Goal: Information Seeking & Learning: Learn about a topic

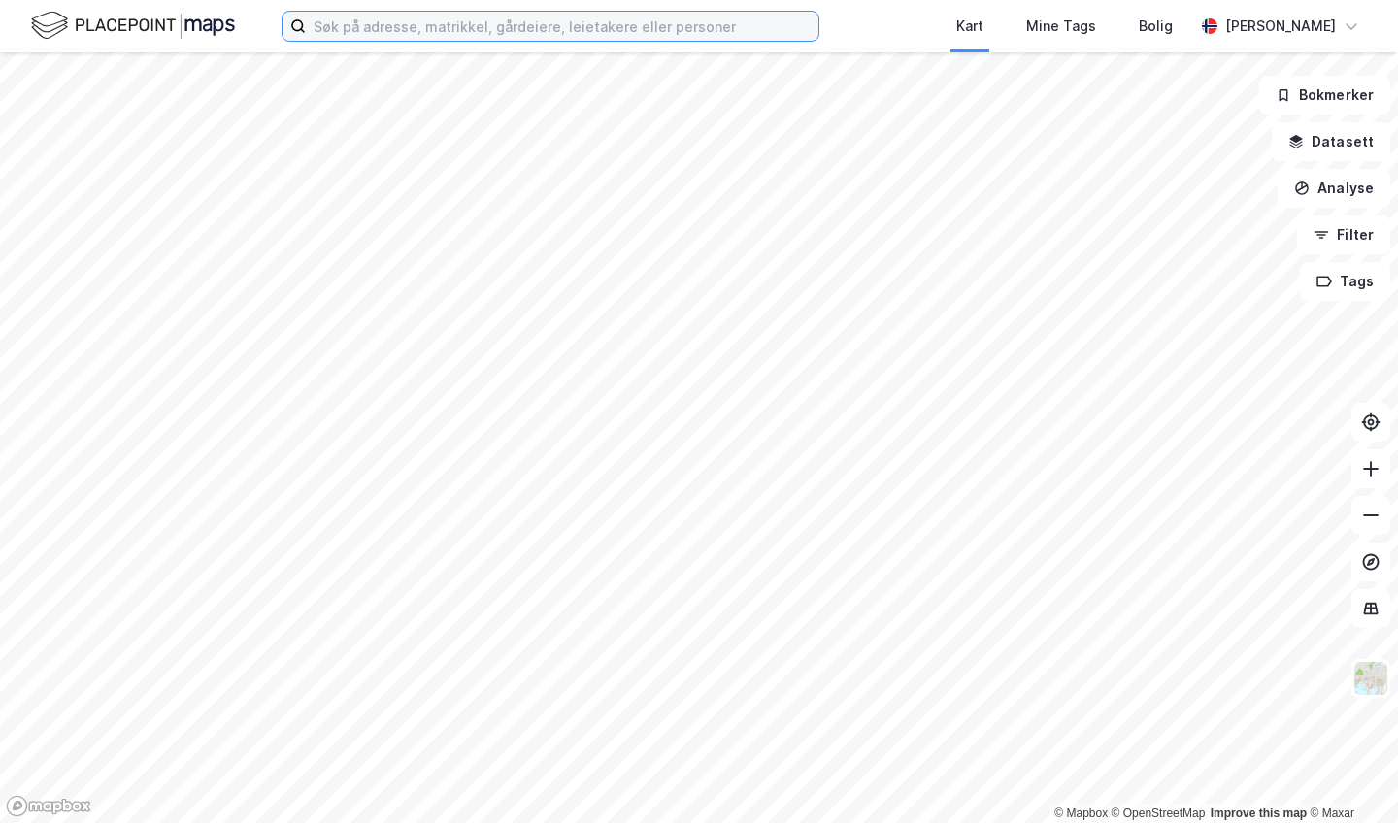
click at [348, 25] on input at bounding box center [562, 26] width 513 height 29
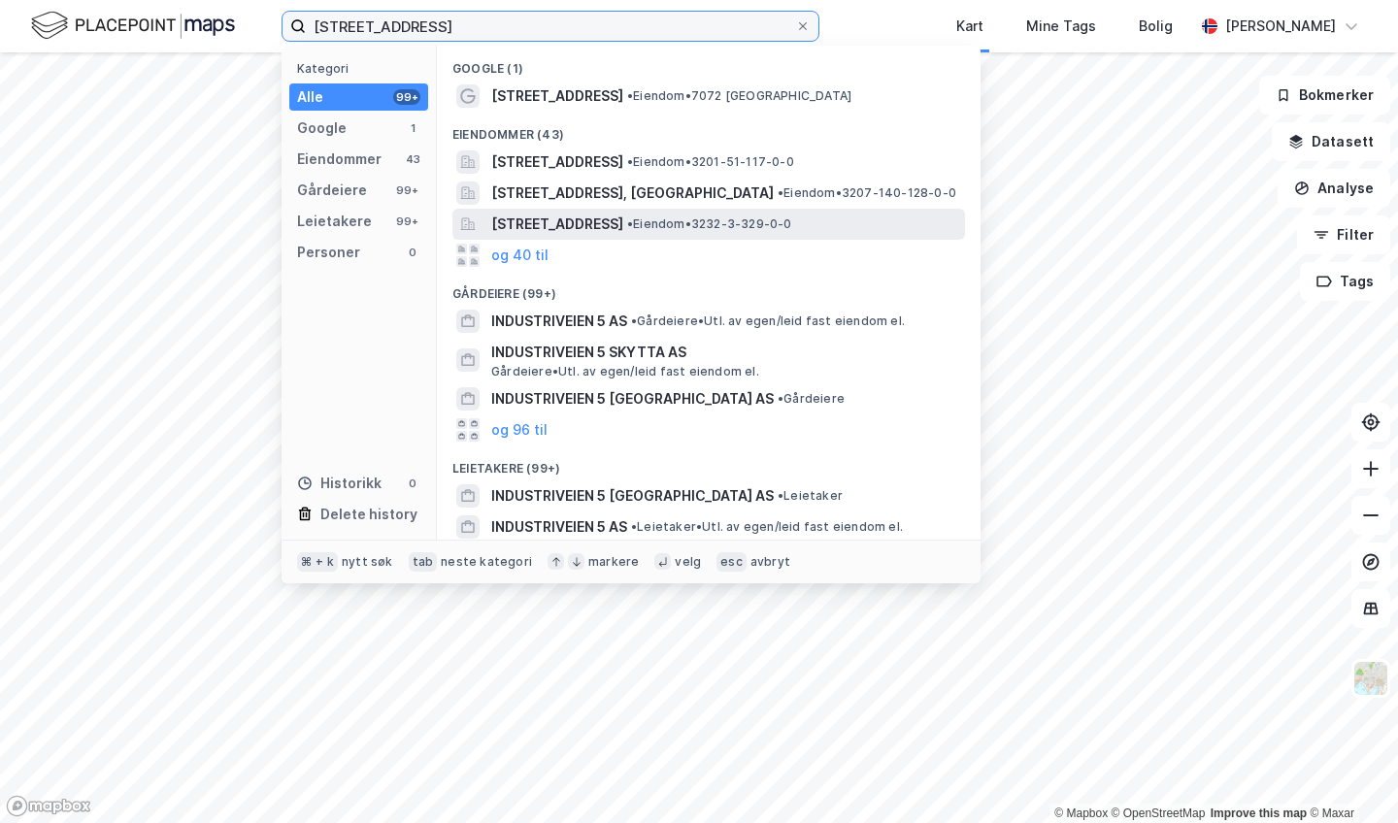
type input "[STREET_ADDRESS]"
click at [520, 220] on span "[STREET_ADDRESS]" at bounding box center [557, 224] width 132 height 23
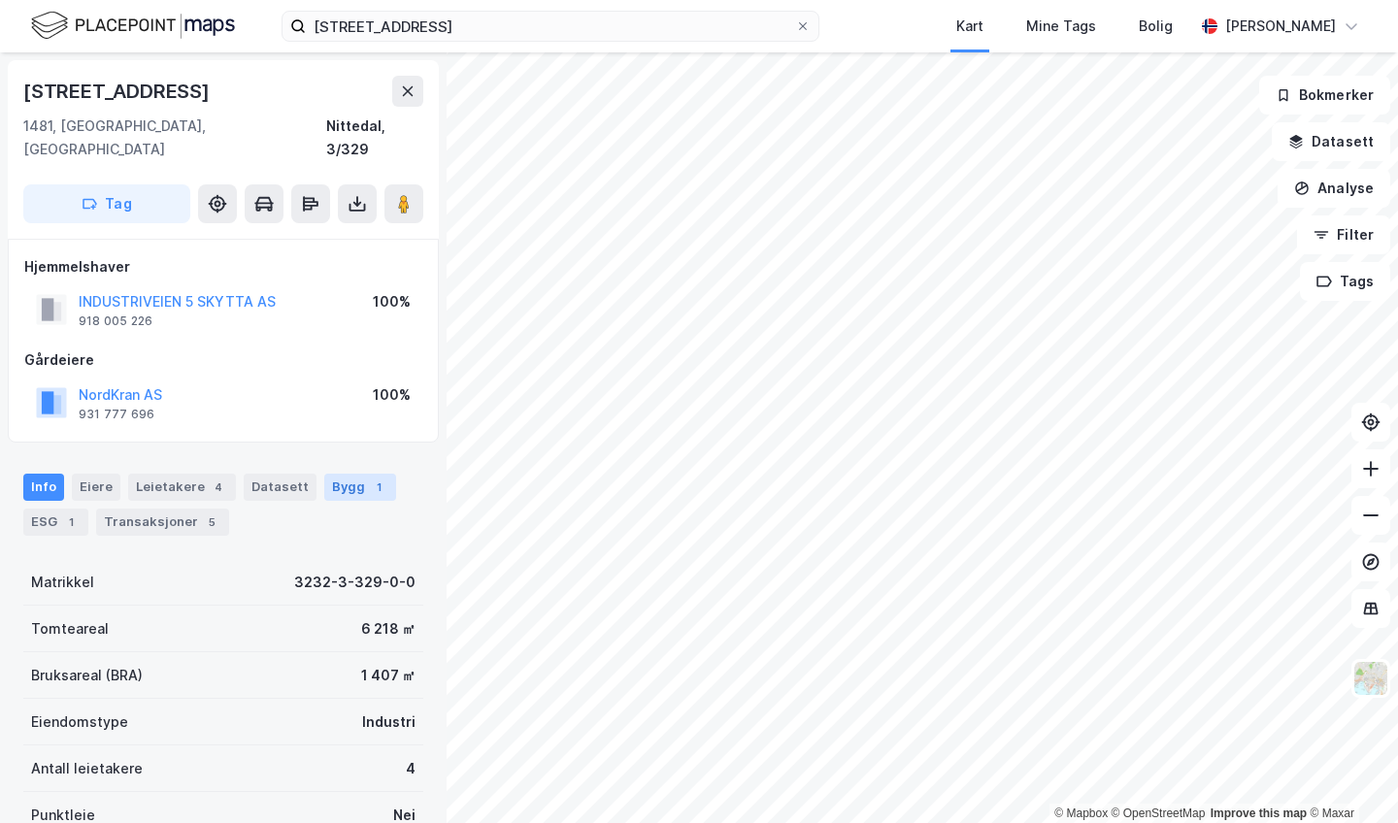
click at [327, 474] on div "Bygg 1" at bounding box center [360, 487] width 72 height 27
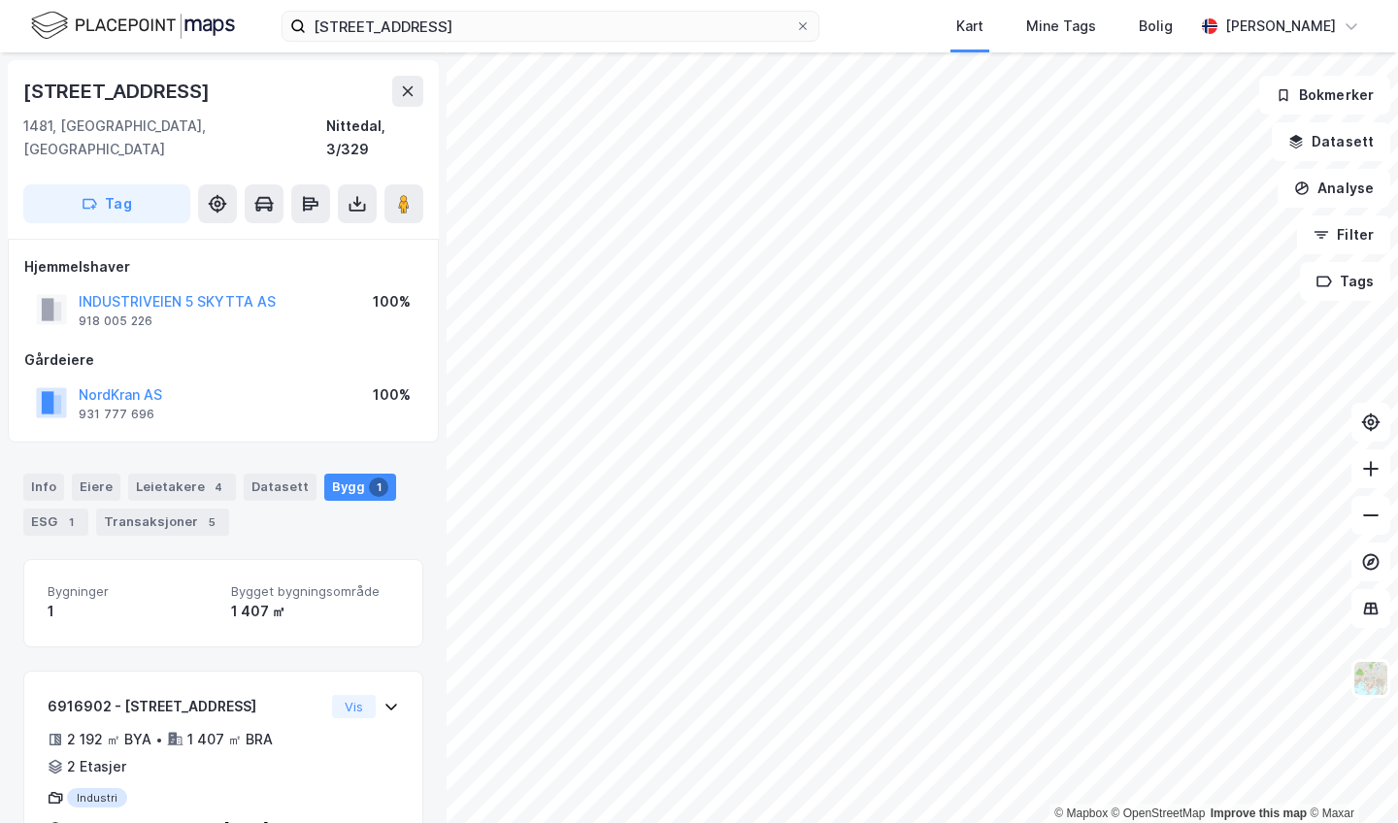
scroll to position [30, 0]
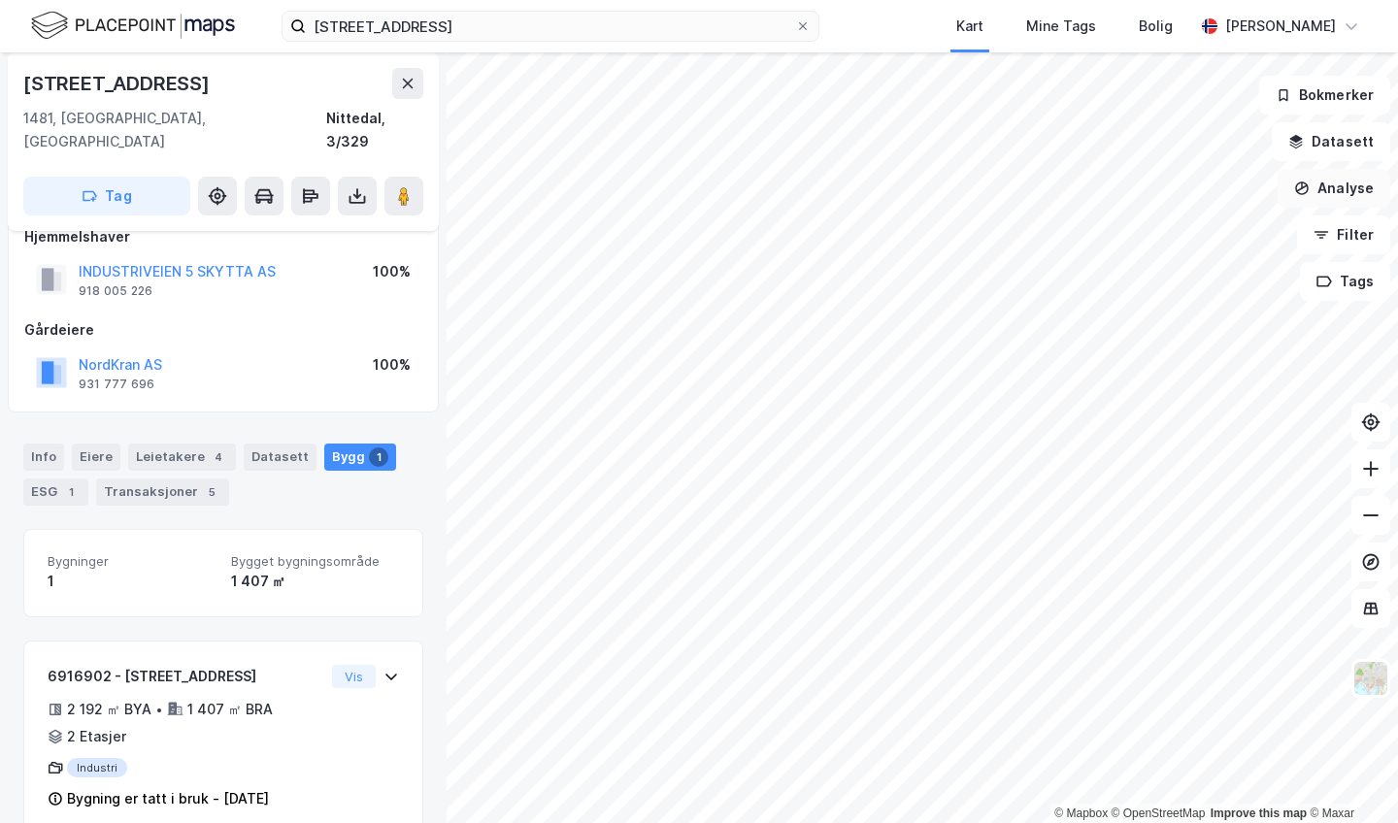
click at [1328, 183] on button "Analyse" at bounding box center [1334, 188] width 113 height 39
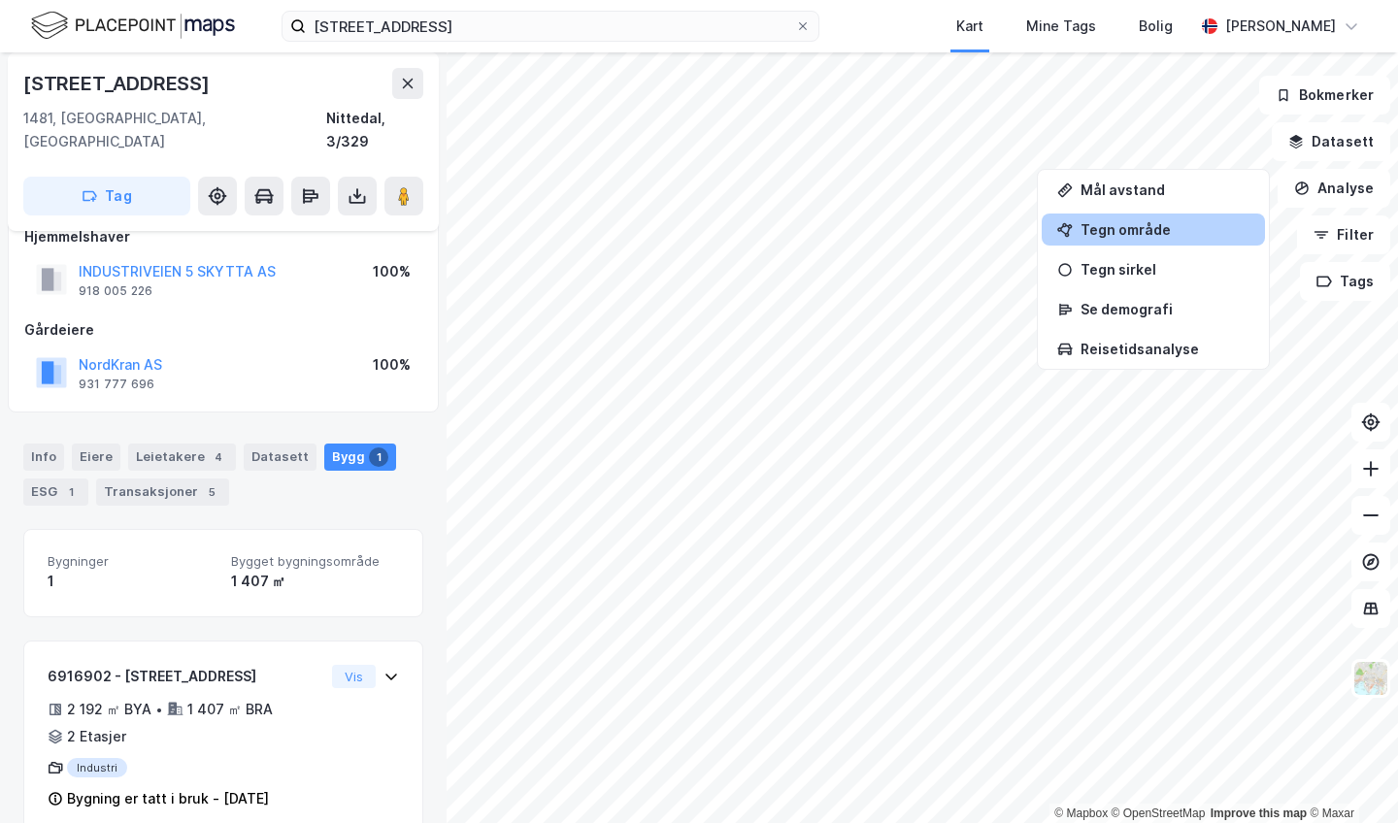
click at [1162, 234] on div "Tegn område" at bounding box center [1165, 229] width 169 height 17
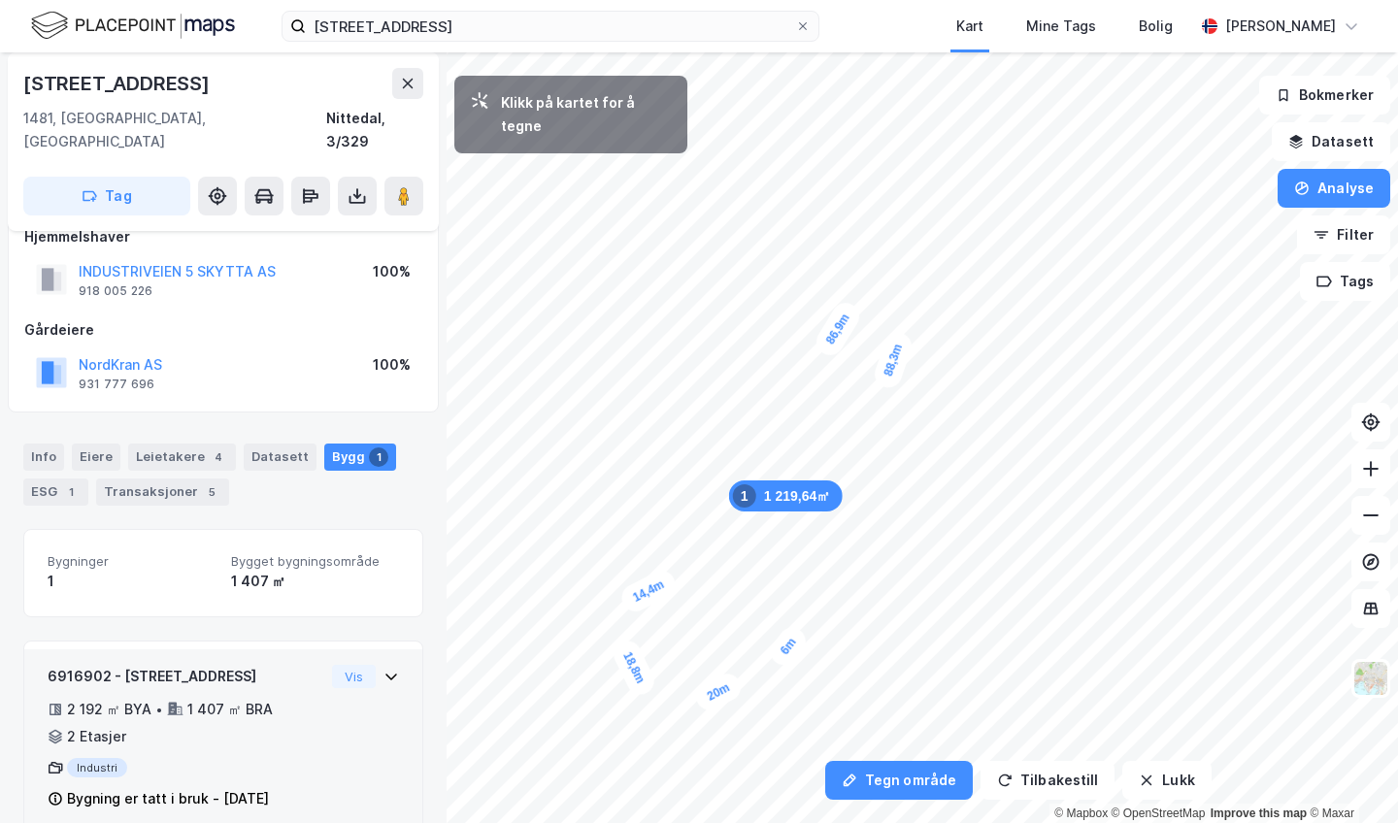
click at [800, 631] on div "6m" at bounding box center [788, 646] width 46 height 49
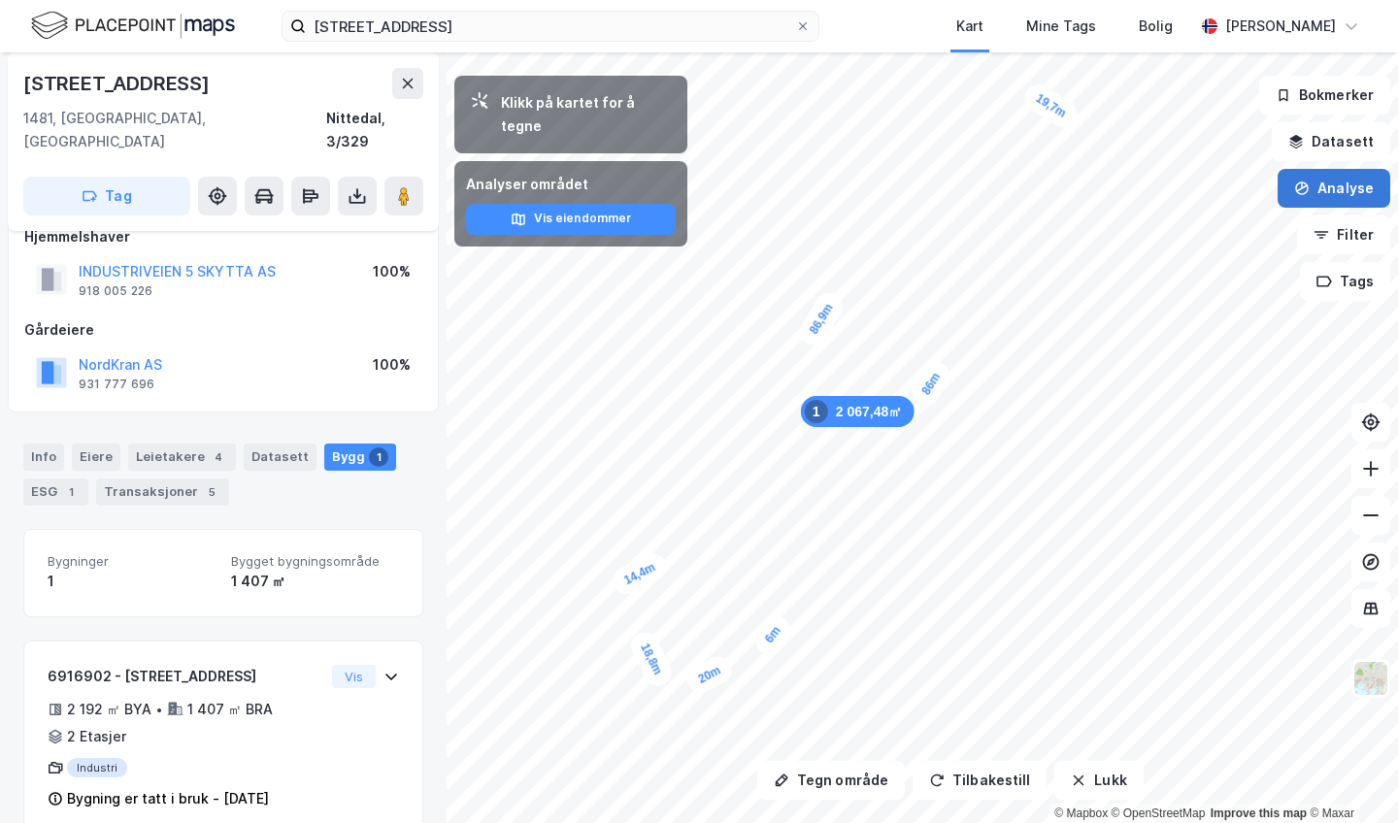
click at [1347, 197] on button "Analyse" at bounding box center [1334, 188] width 113 height 39
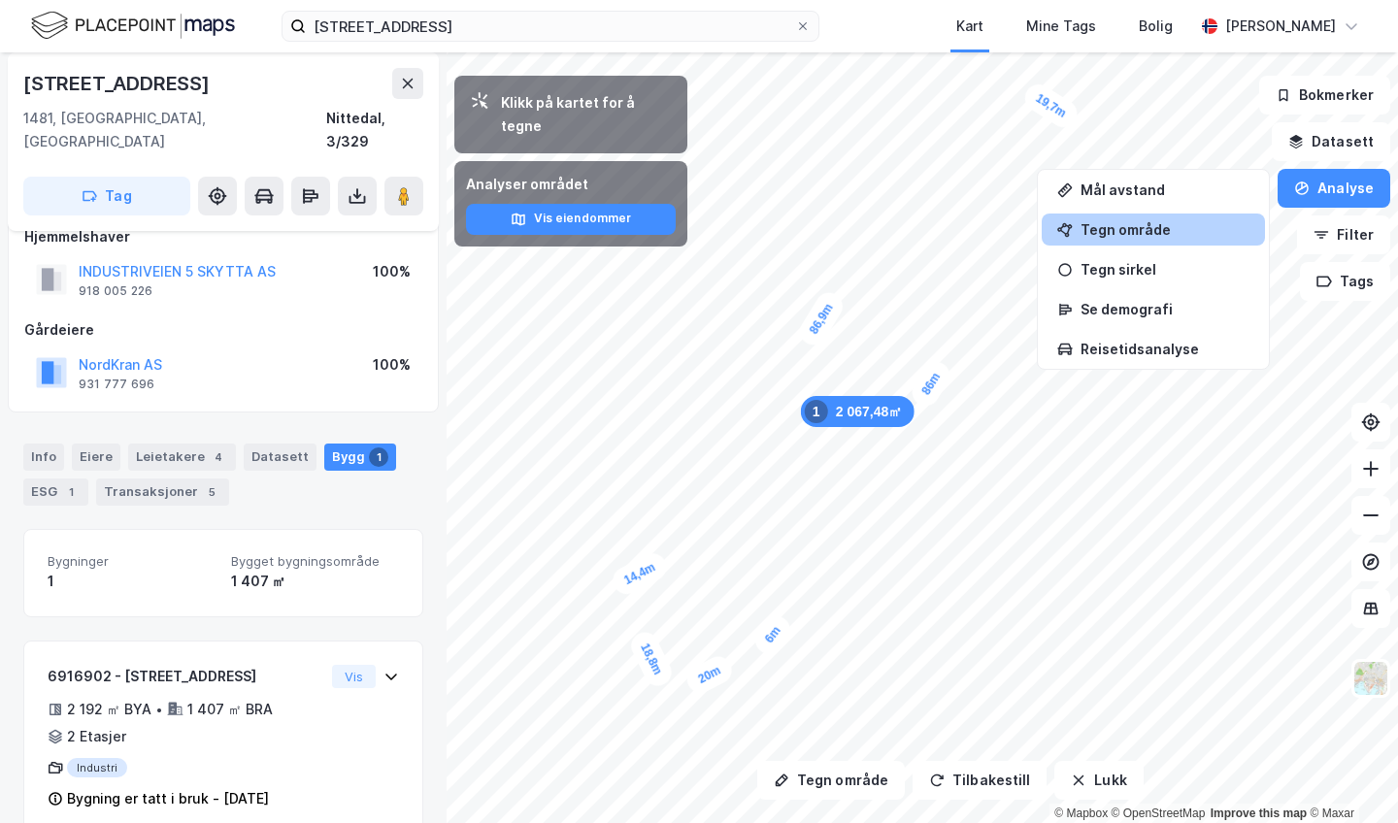
click at [1155, 234] on div "Tegn område" at bounding box center [1165, 229] width 169 height 17
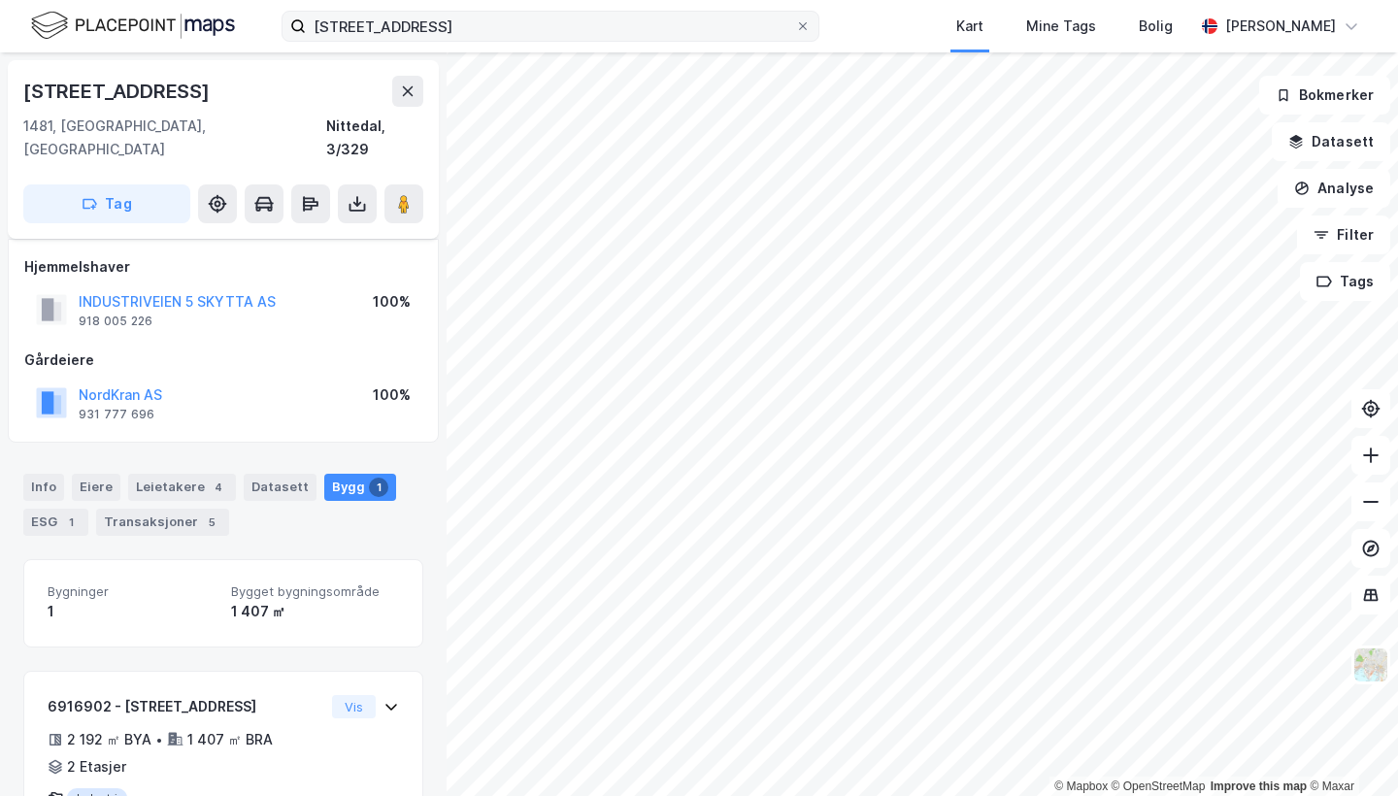
scroll to position [57, 0]
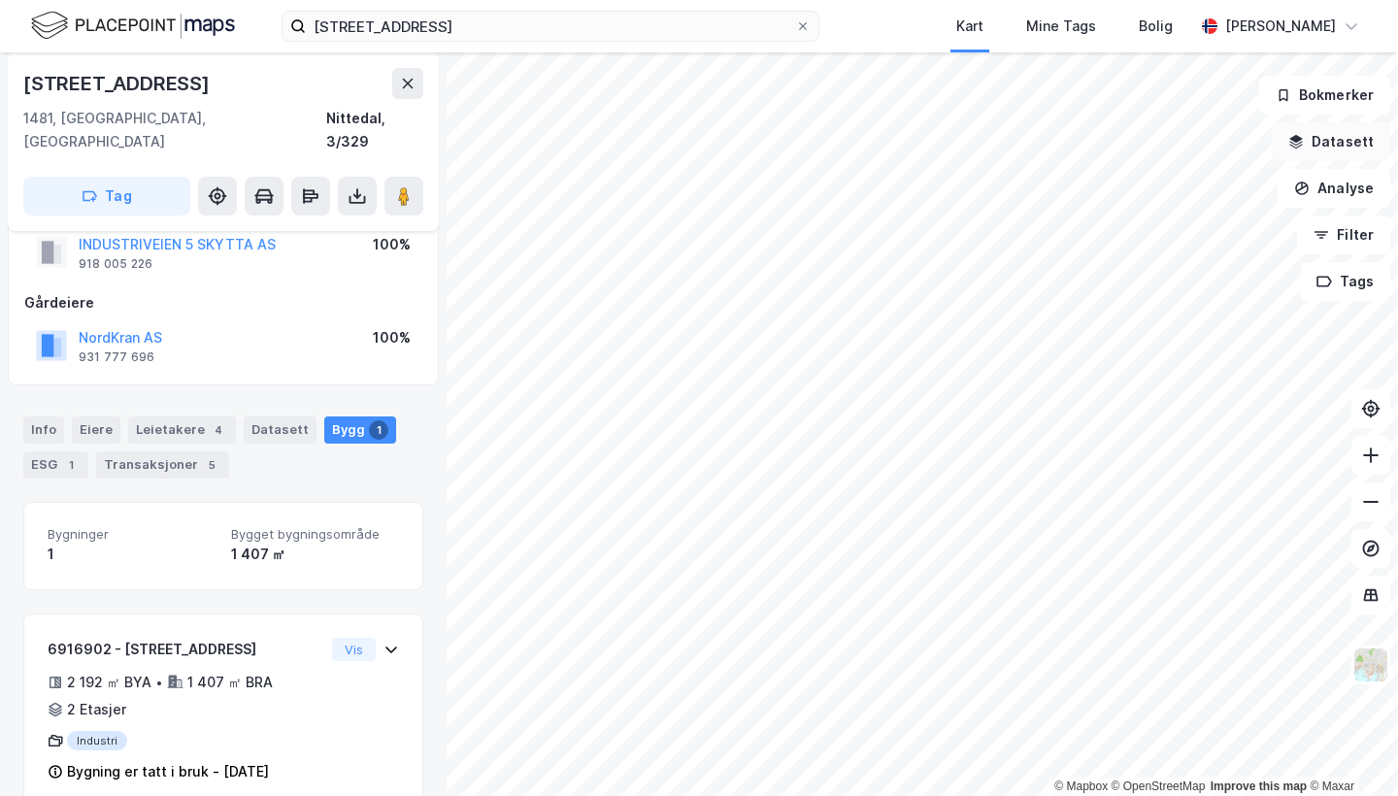
click at [1332, 143] on button "Datasett" at bounding box center [1331, 141] width 118 height 39
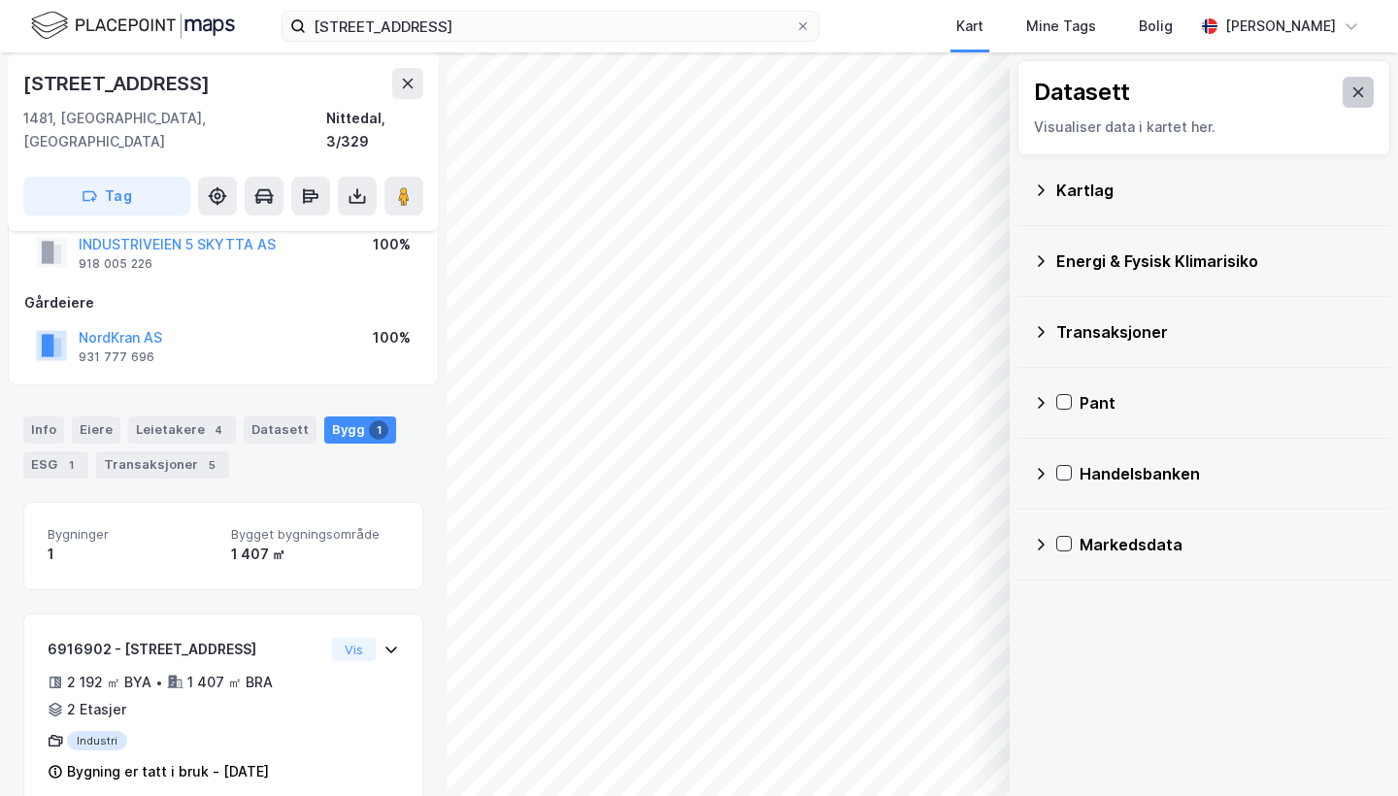
click at [1362, 90] on icon at bounding box center [1358, 92] width 16 height 16
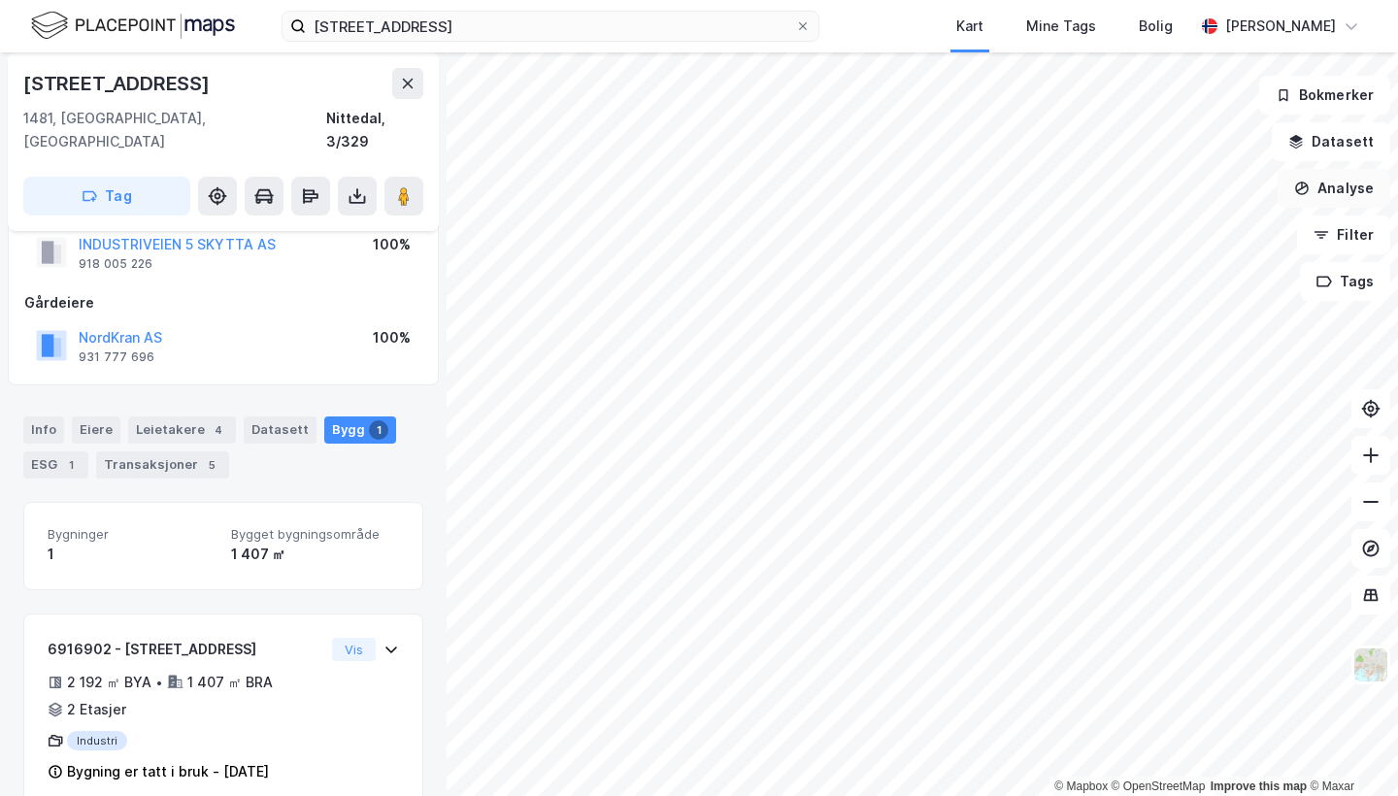
click at [1351, 192] on button "Analyse" at bounding box center [1334, 188] width 113 height 39
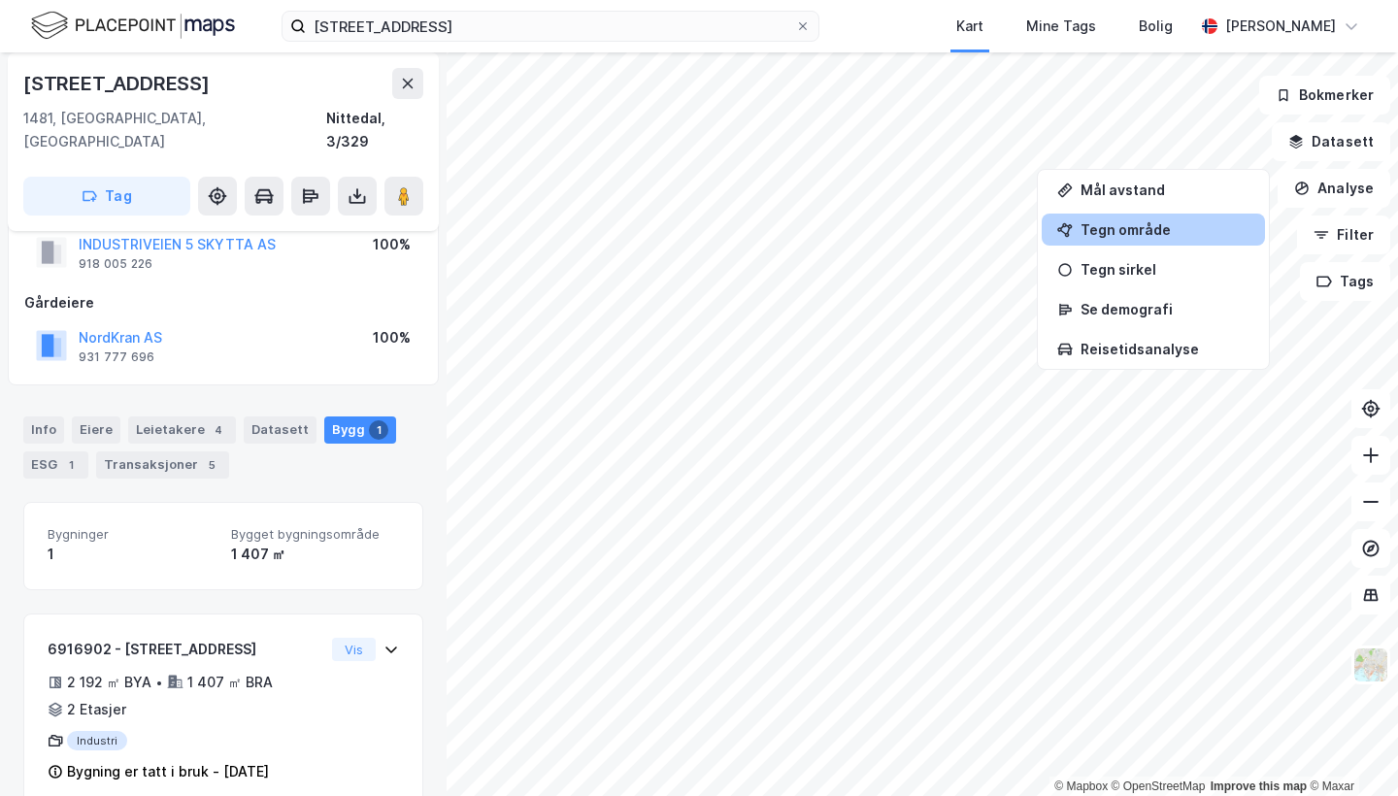
click at [1142, 231] on div "Tegn område" at bounding box center [1165, 229] width 169 height 17
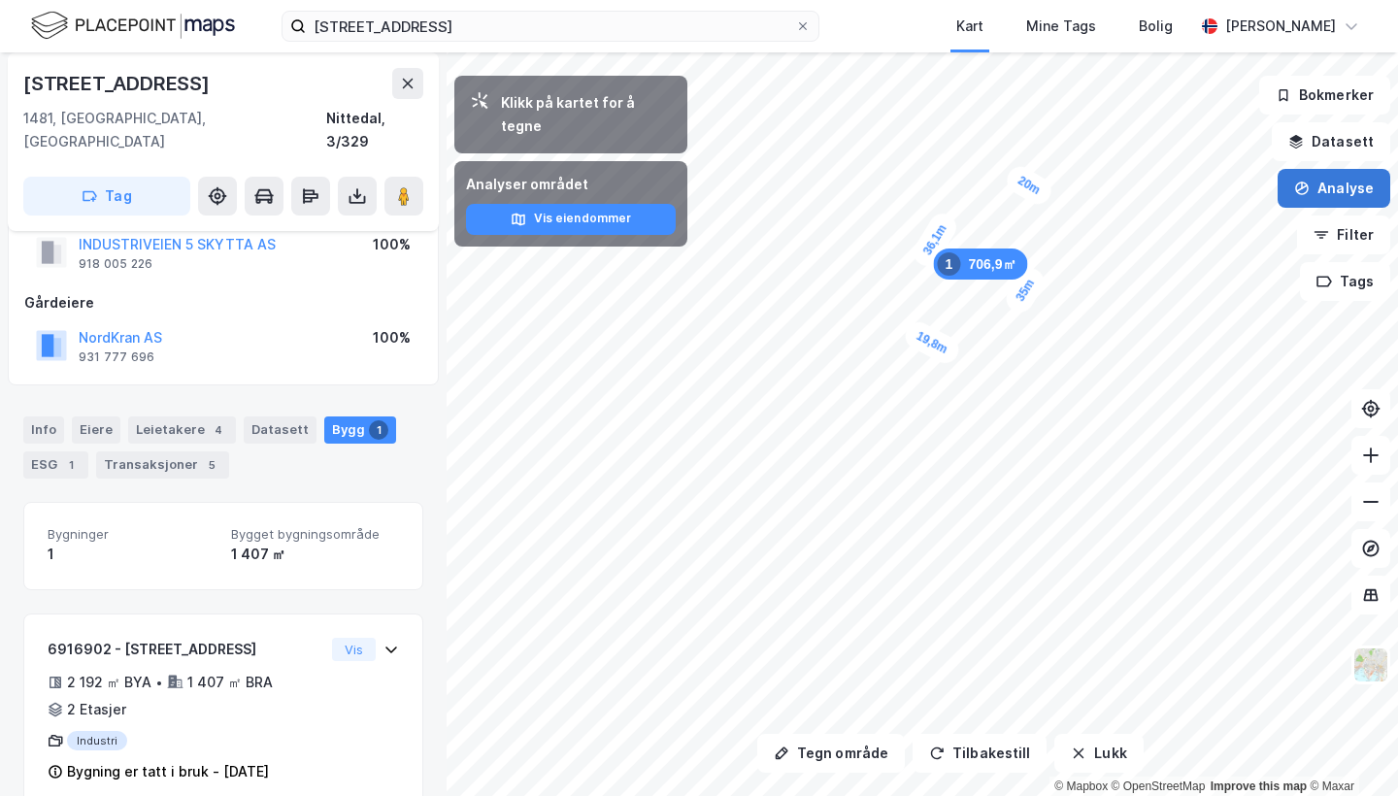
click at [1329, 180] on button "Analyse" at bounding box center [1334, 188] width 113 height 39
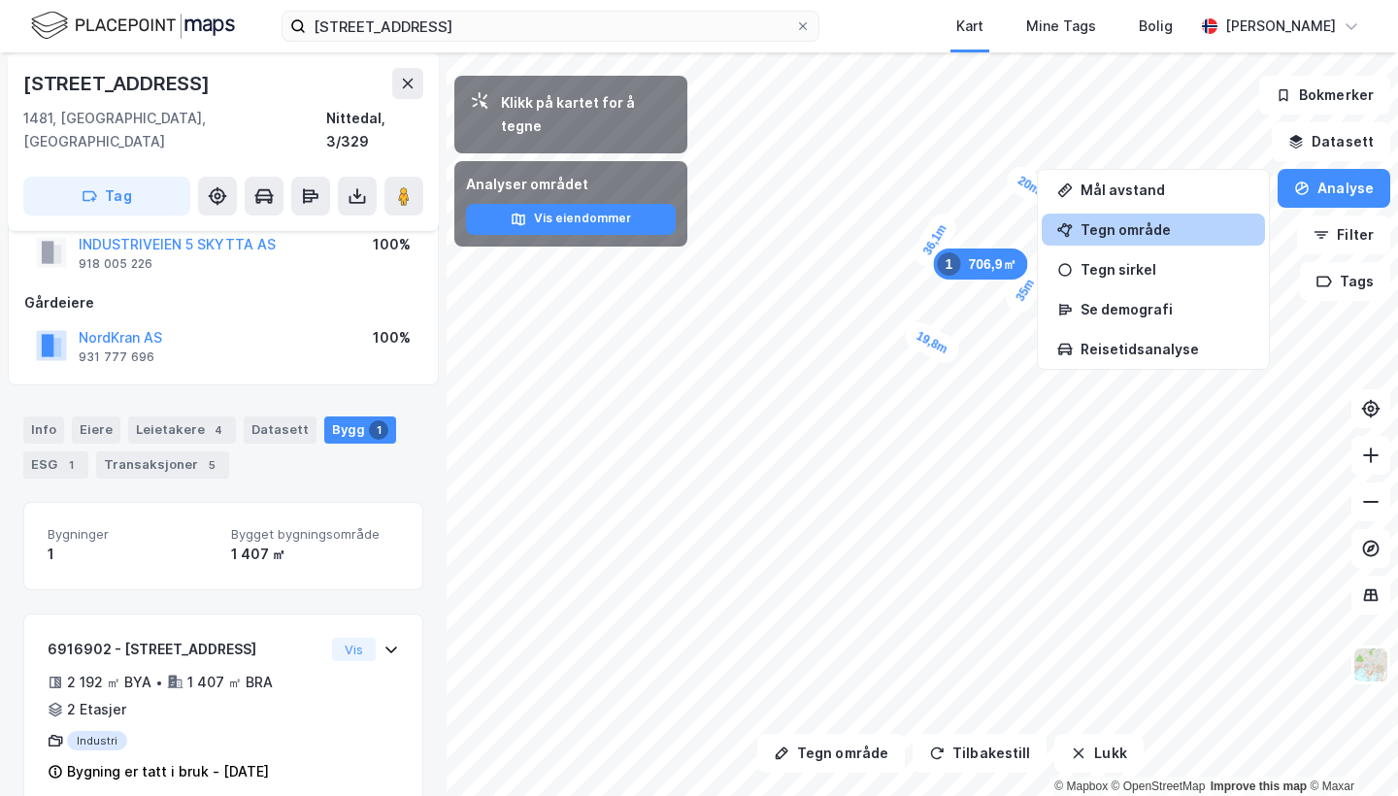
click at [1173, 225] on div "Tegn område" at bounding box center [1165, 229] width 169 height 17
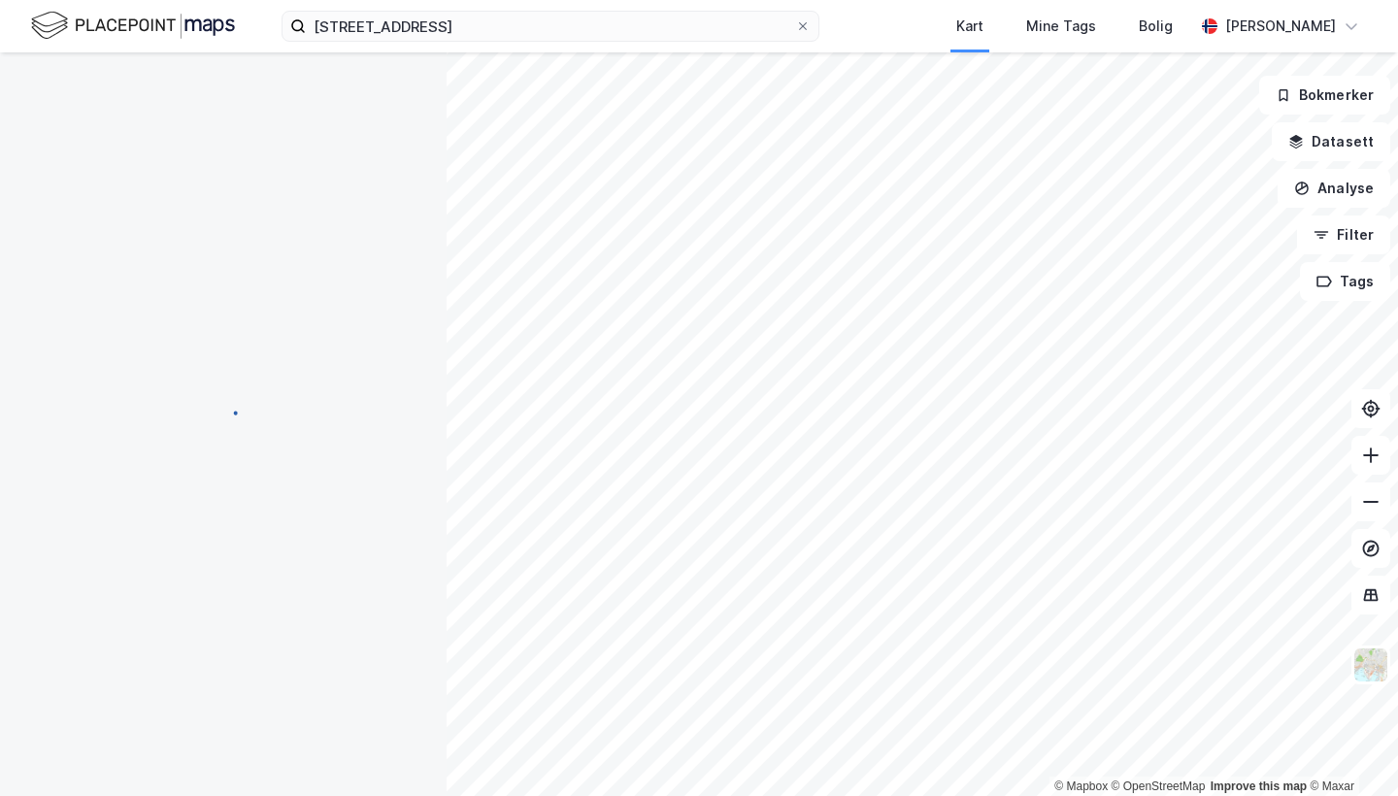
scroll to position [0, 0]
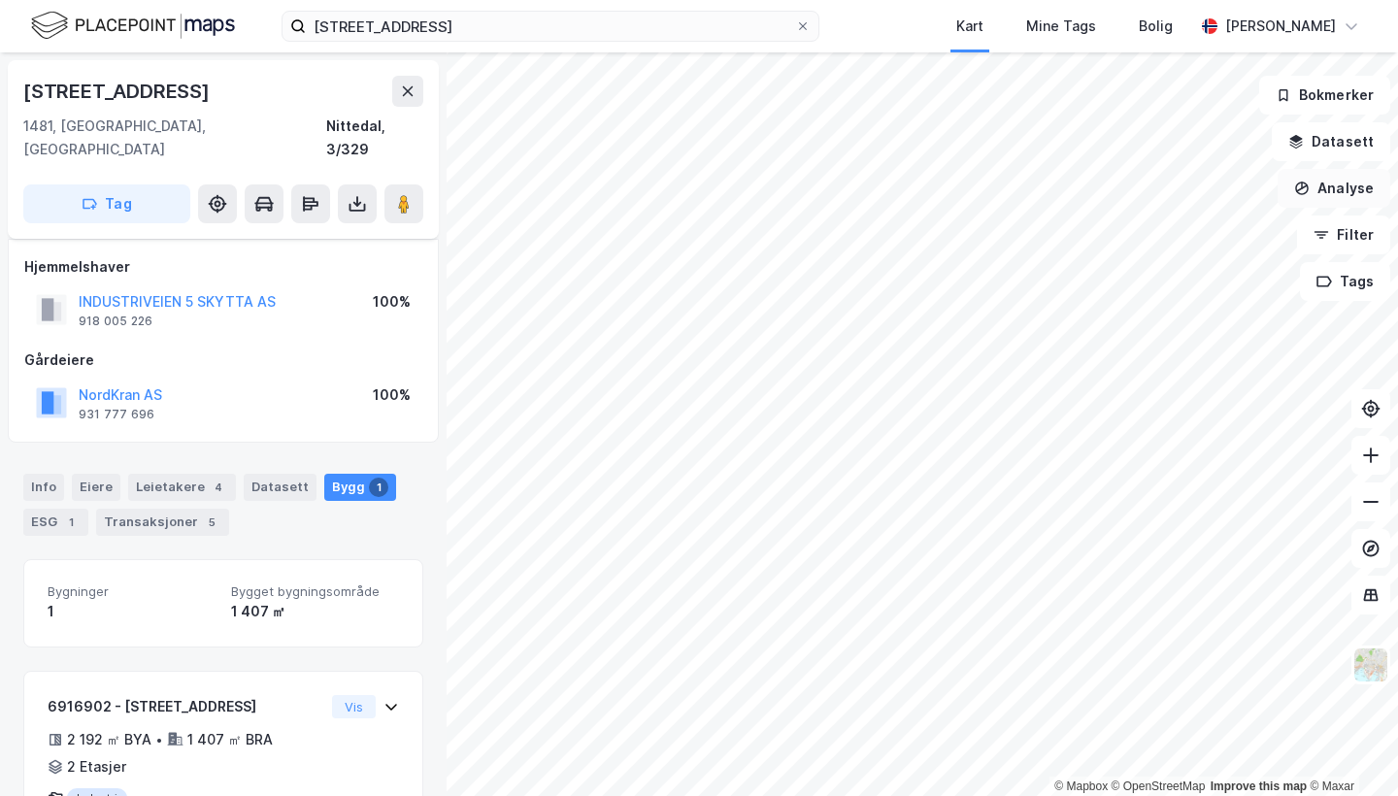
click at [1355, 179] on button "Analyse" at bounding box center [1334, 188] width 113 height 39
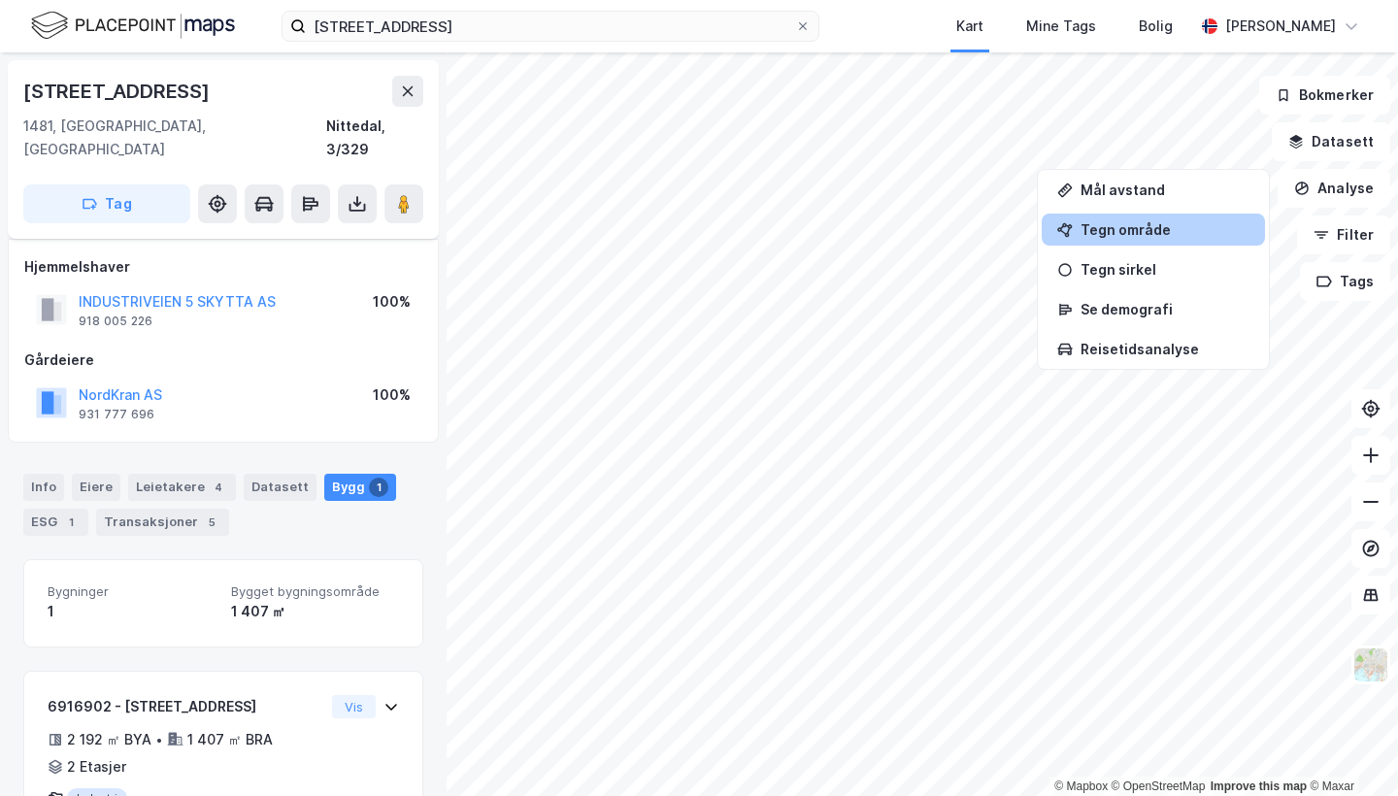
click at [1174, 227] on div "Tegn område" at bounding box center [1165, 229] width 169 height 17
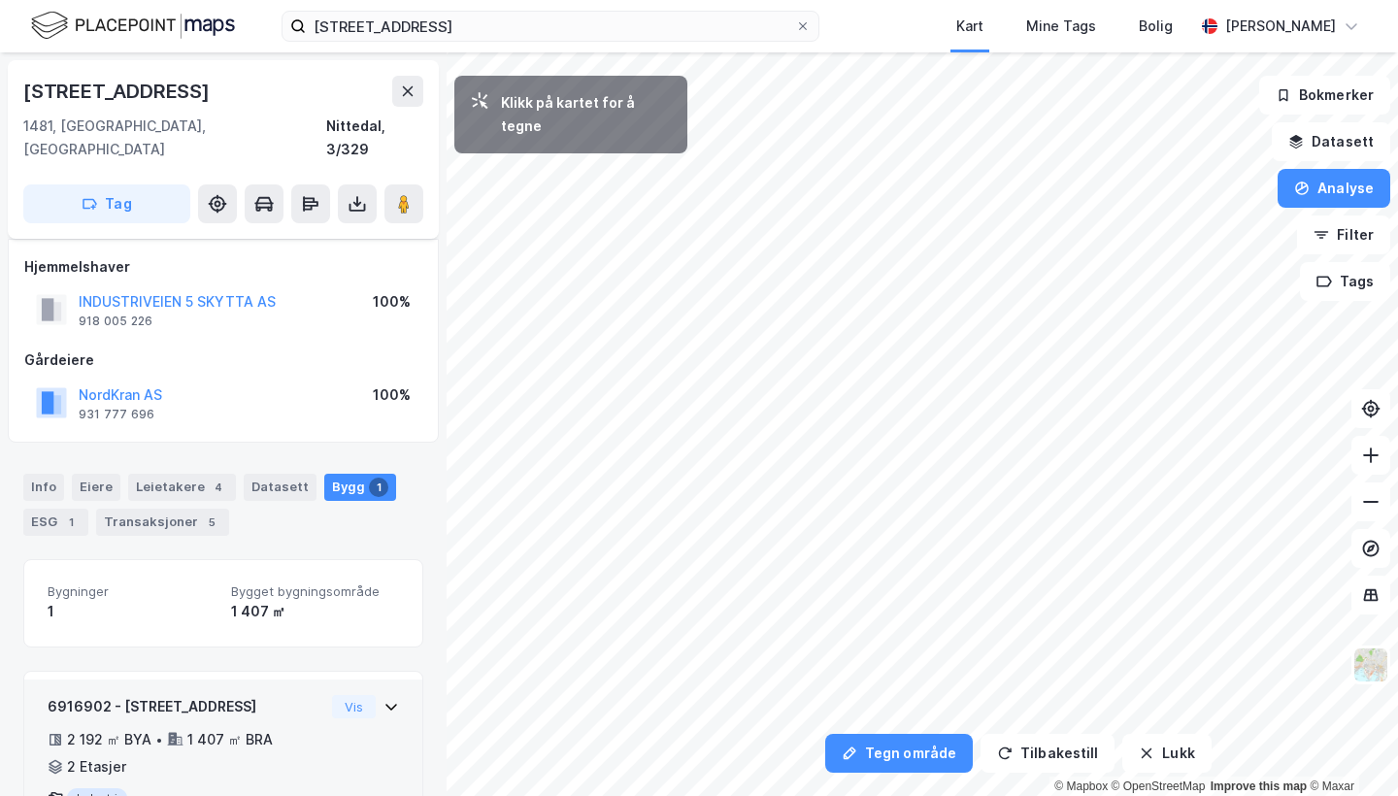
scroll to position [57, 0]
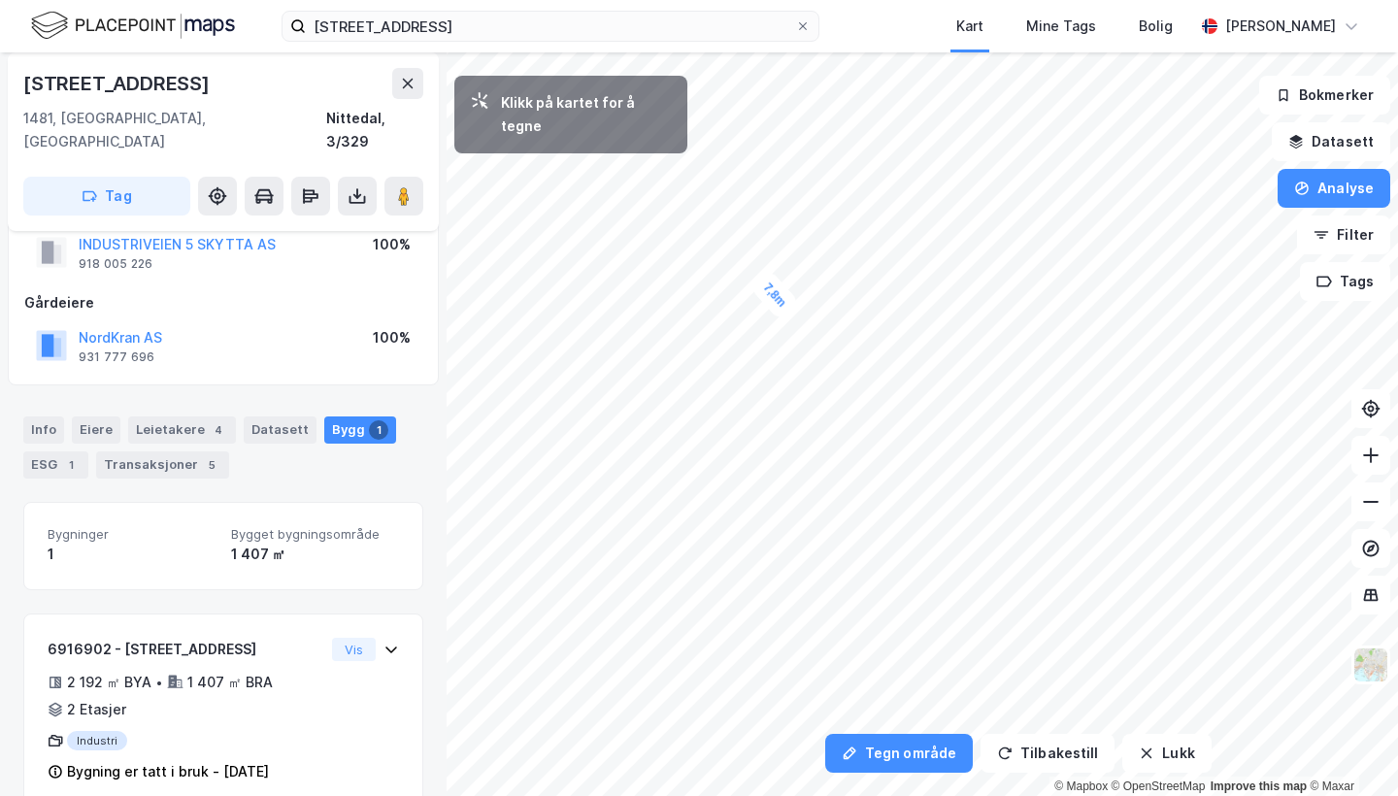
click at [788, 310] on div "7,8m" at bounding box center [774, 295] width 53 height 55
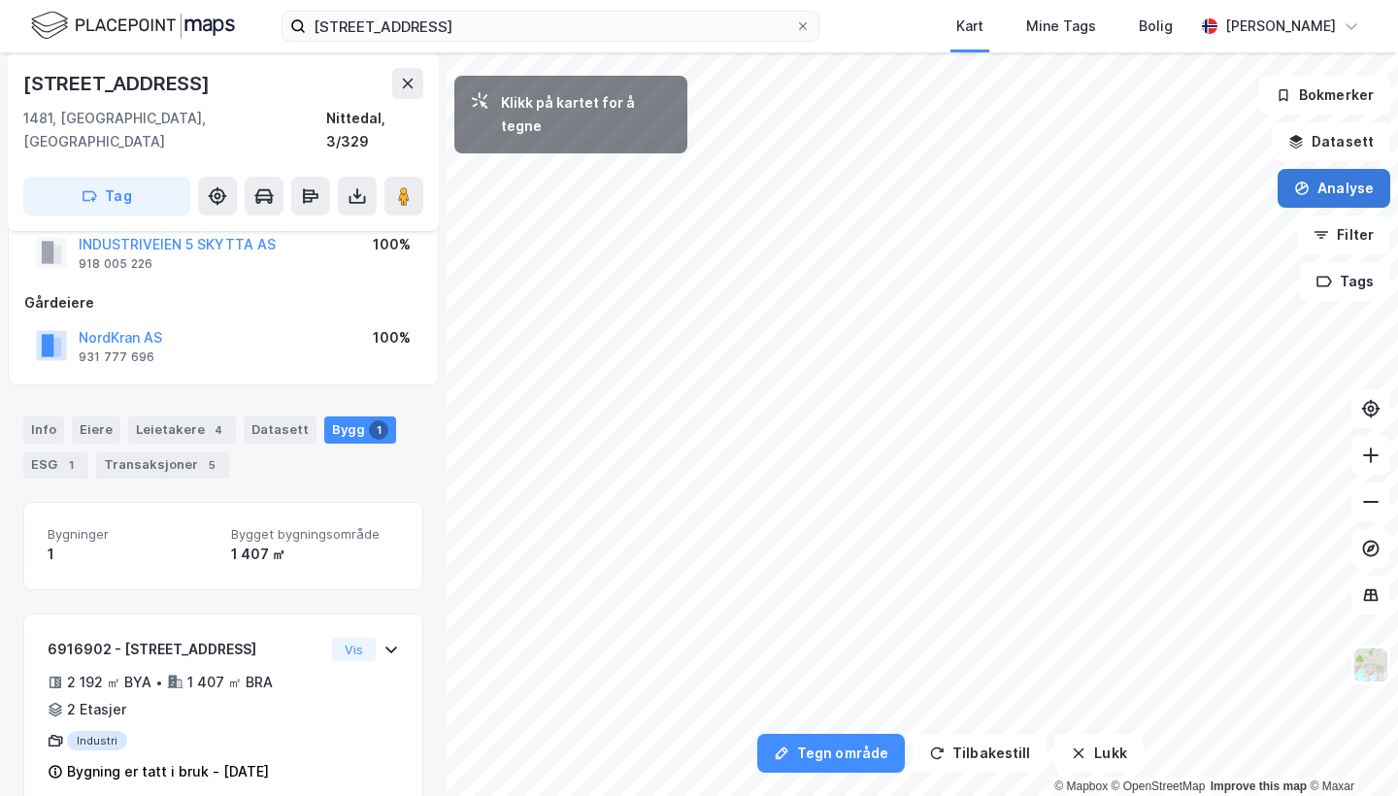
click at [1349, 194] on button "Analyse" at bounding box center [1334, 188] width 113 height 39
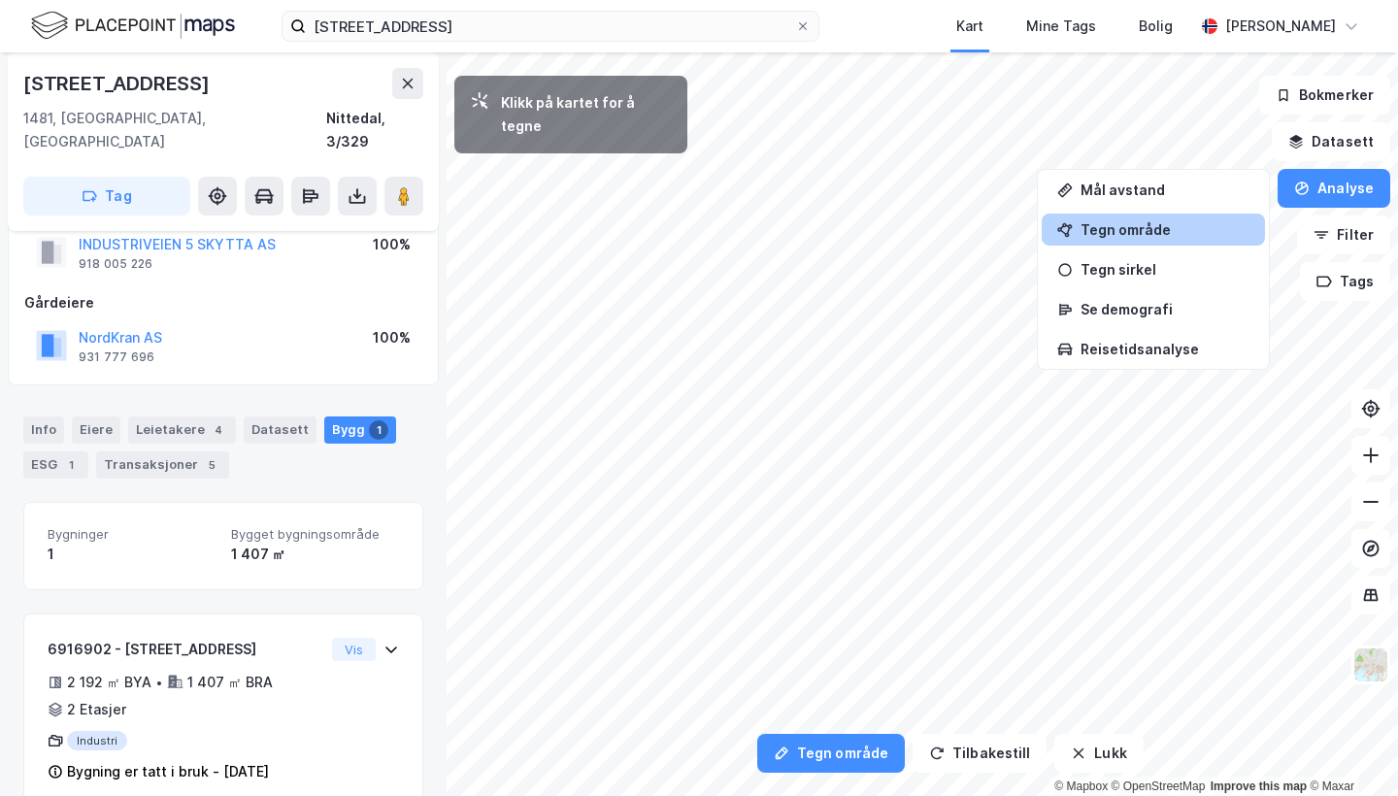
click at [1175, 235] on div "Tegn område" at bounding box center [1165, 229] width 169 height 17
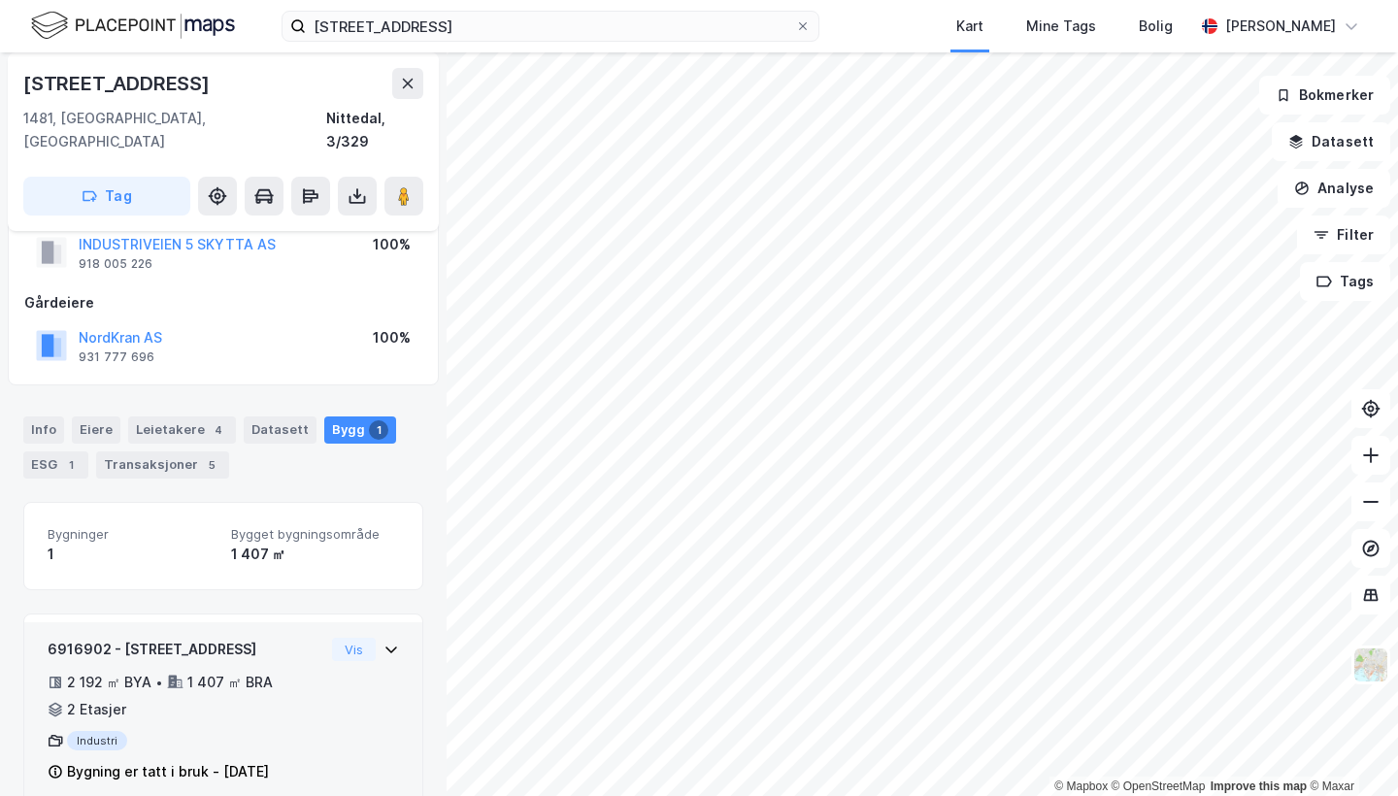
scroll to position [0, 0]
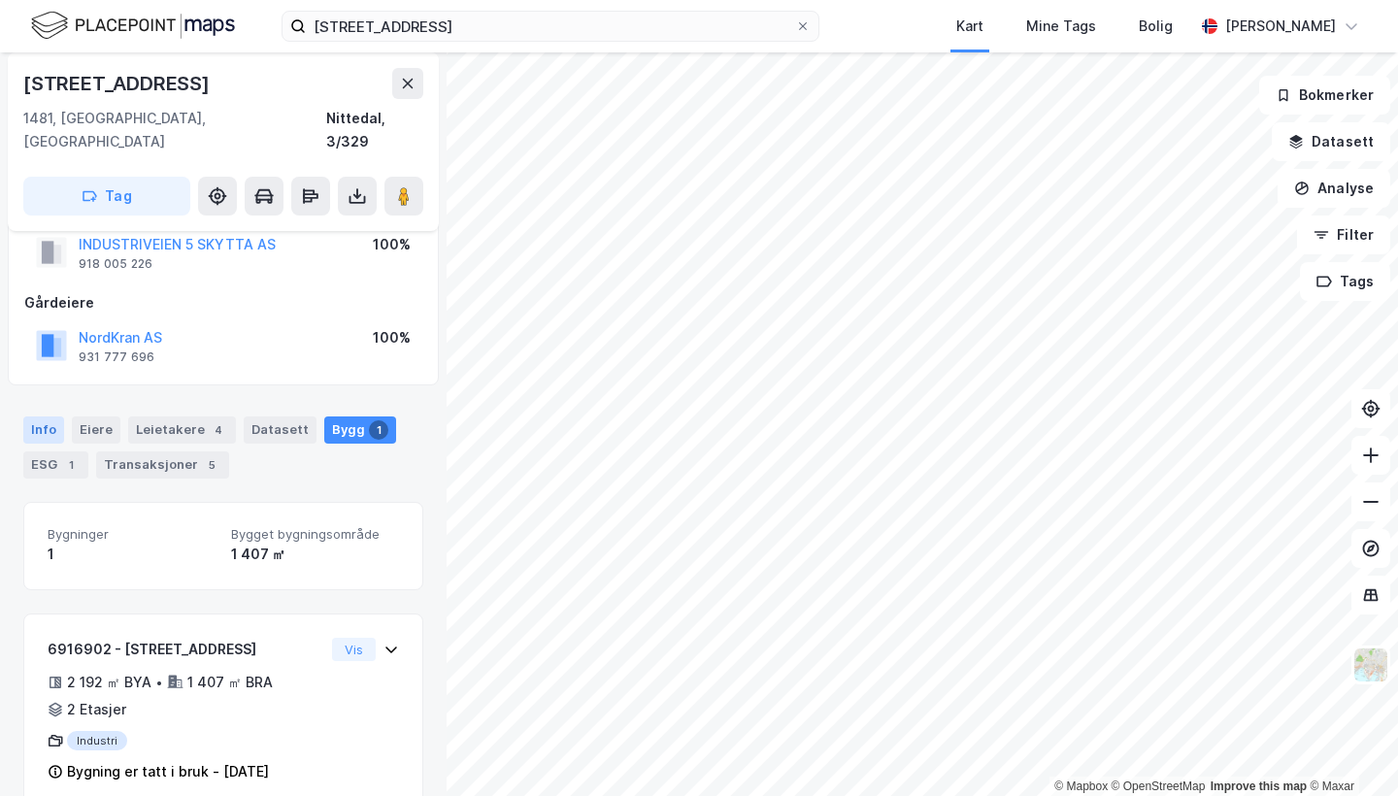
click at [44, 416] on div "Info" at bounding box center [43, 429] width 41 height 27
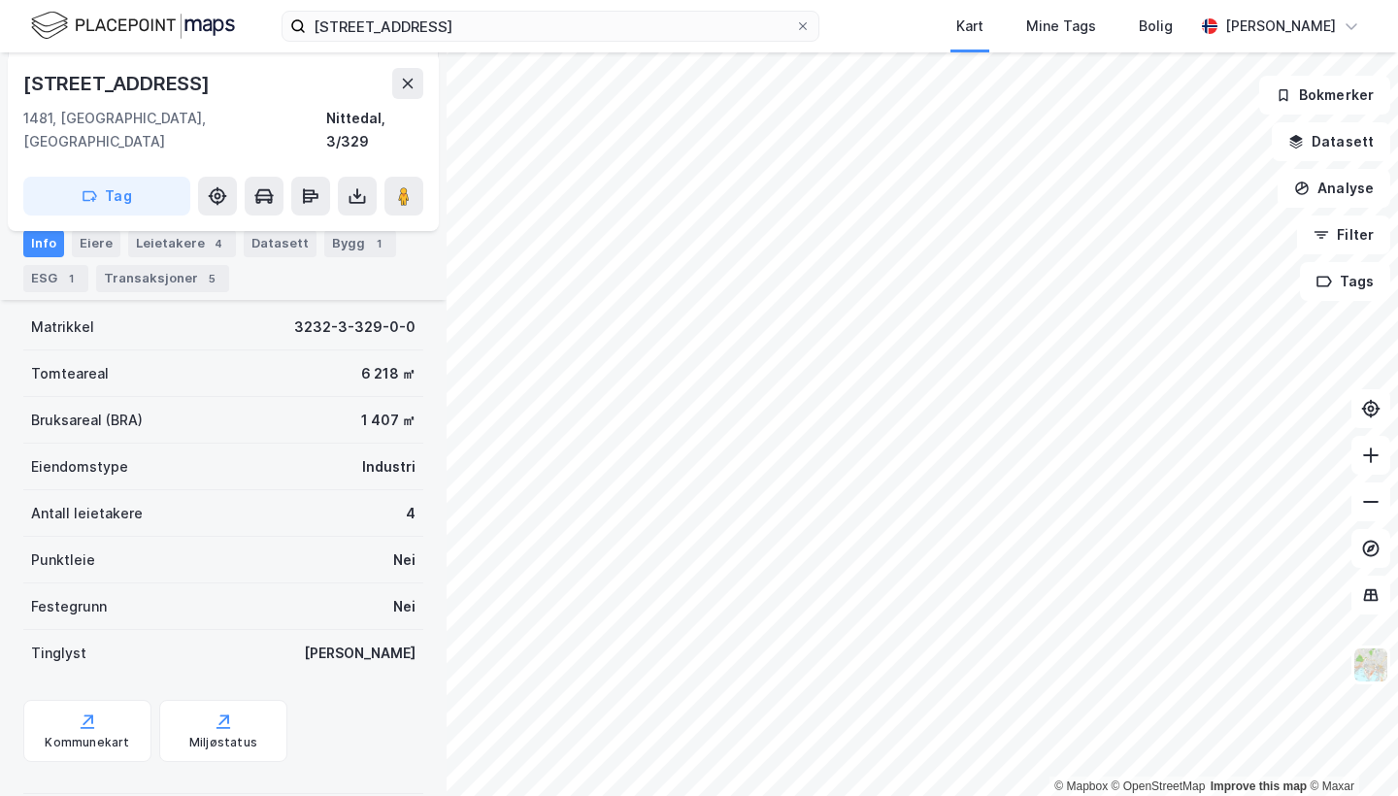
scroll to position [254, 0]
click at [222, 703] on div "Miljøstatus" at bounding box center [223, 732] width 128 height 62
